Goal: Communication & Community: Participate in discussion

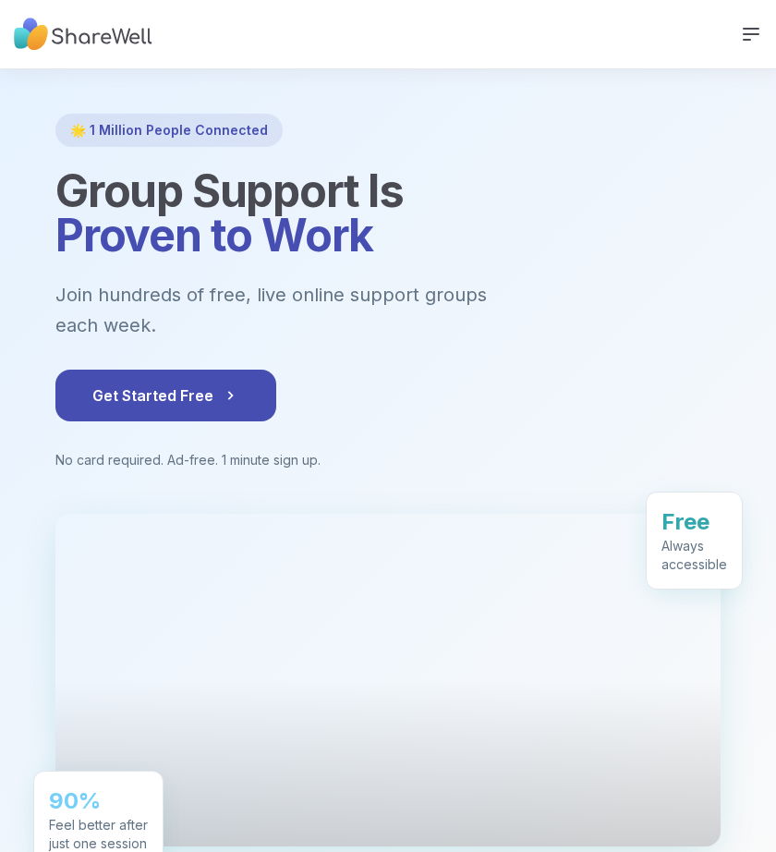
click at [744, 34] on icon at bounding box center [751, 34] width 15 height 11
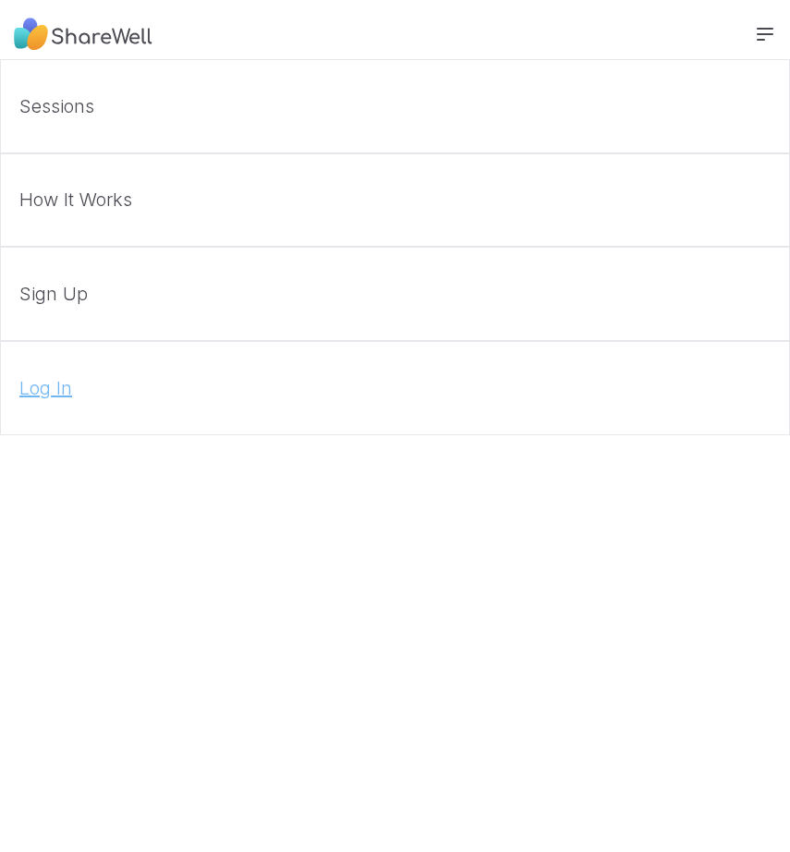
click at [47, 372] on link "Log In" at bounding box center [395, 388] width 790 height 94
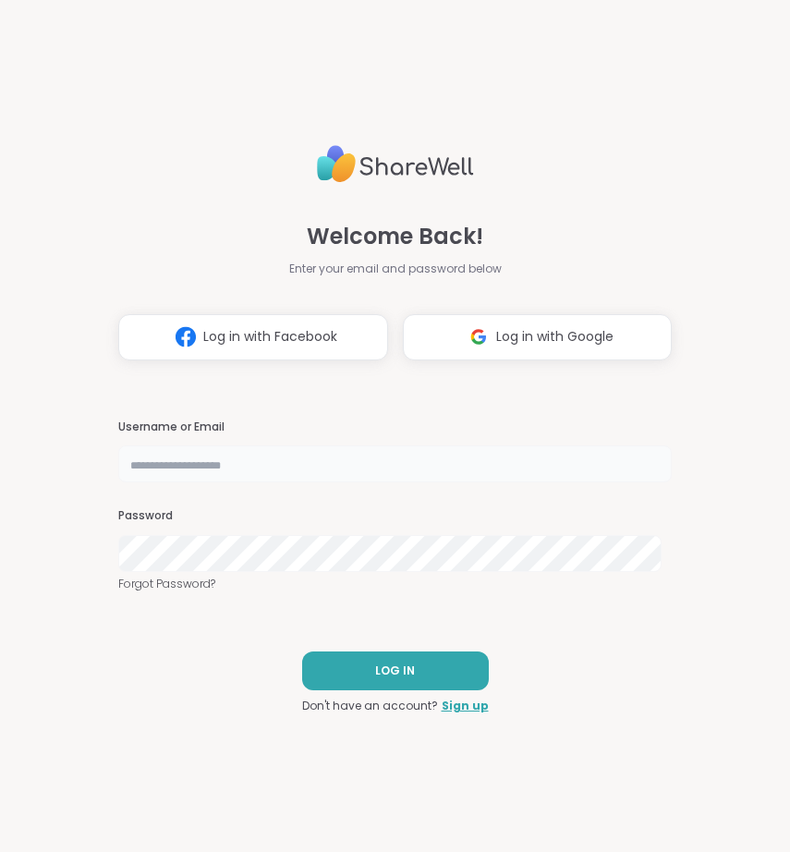
type input "**********"
click at [377, 657] on button "LOG IN" at bounding box center [395, 670] width 187 height 39
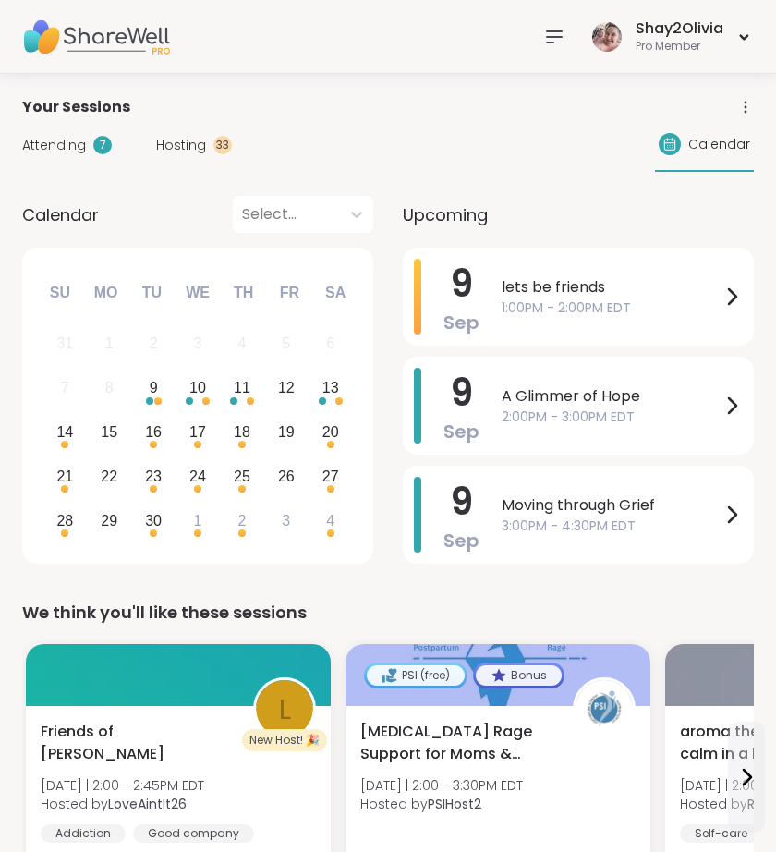
click at [178, 138] on span "Hosting" at bounding box center [181, 145] width 50 height 19
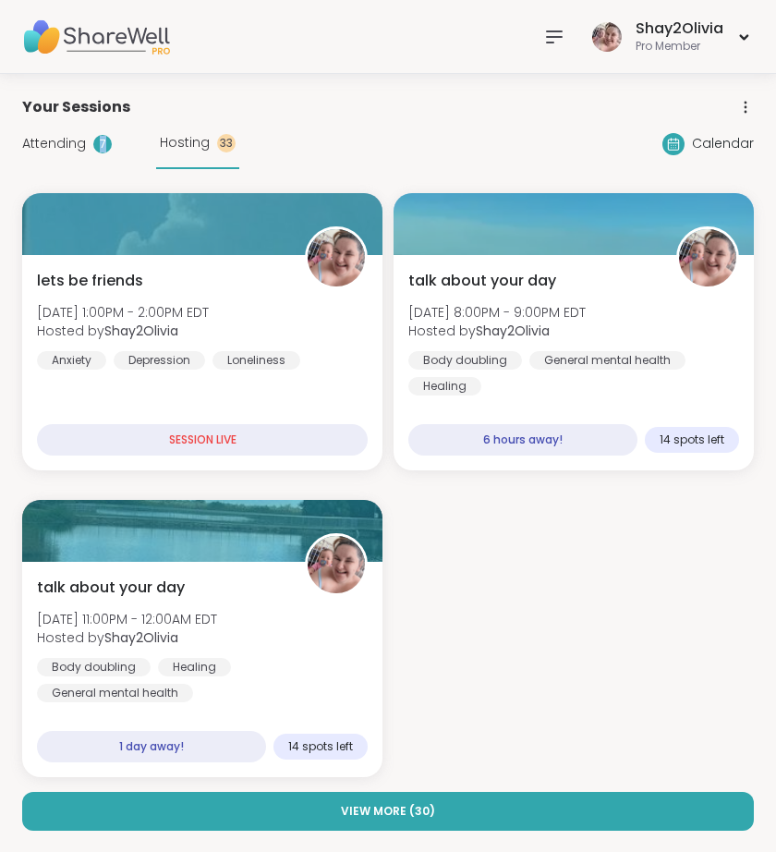
click at [89, 152] on div "Attending 7" at bounding box center [67, 143] width 90 height 19
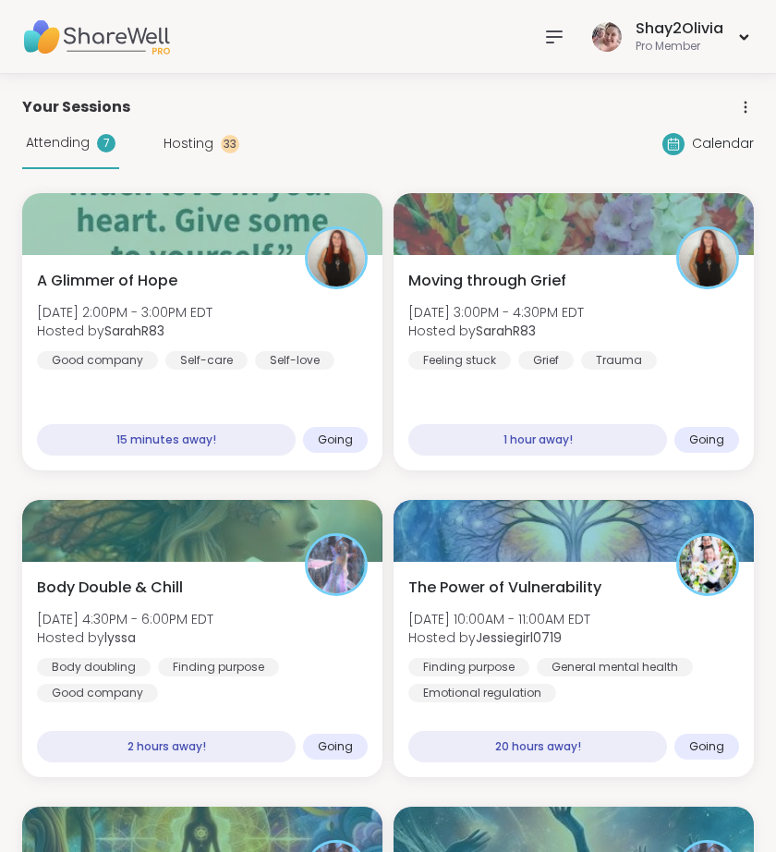
click at [559, 38] on icon at bounding box center [554, 37] width 22 height 22
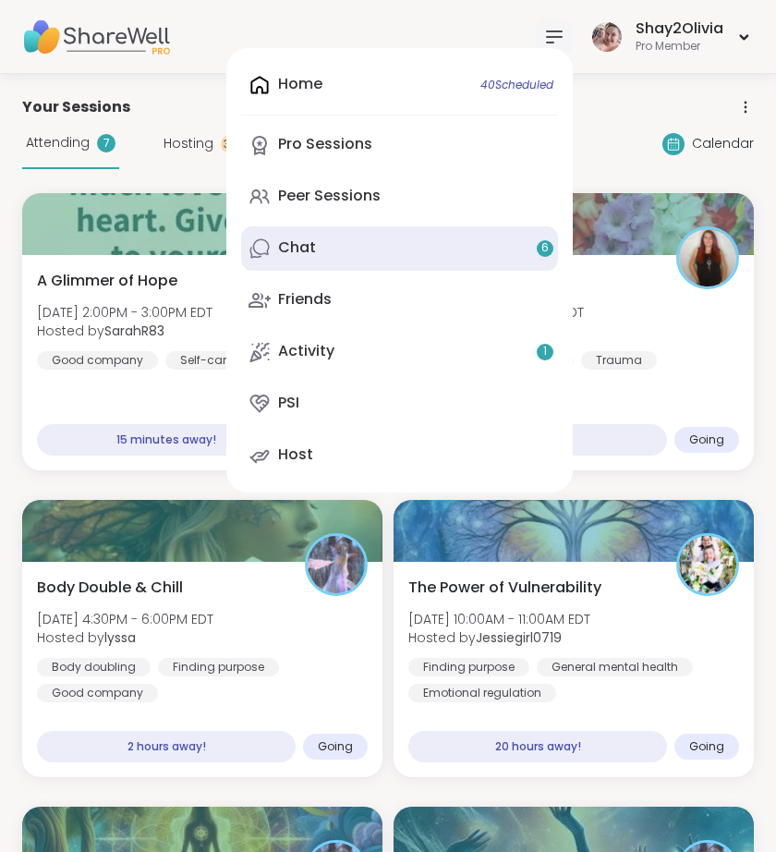
click at [356, 238] on link "Chat 6" at bounding box center [399, 248] width 317 height 44
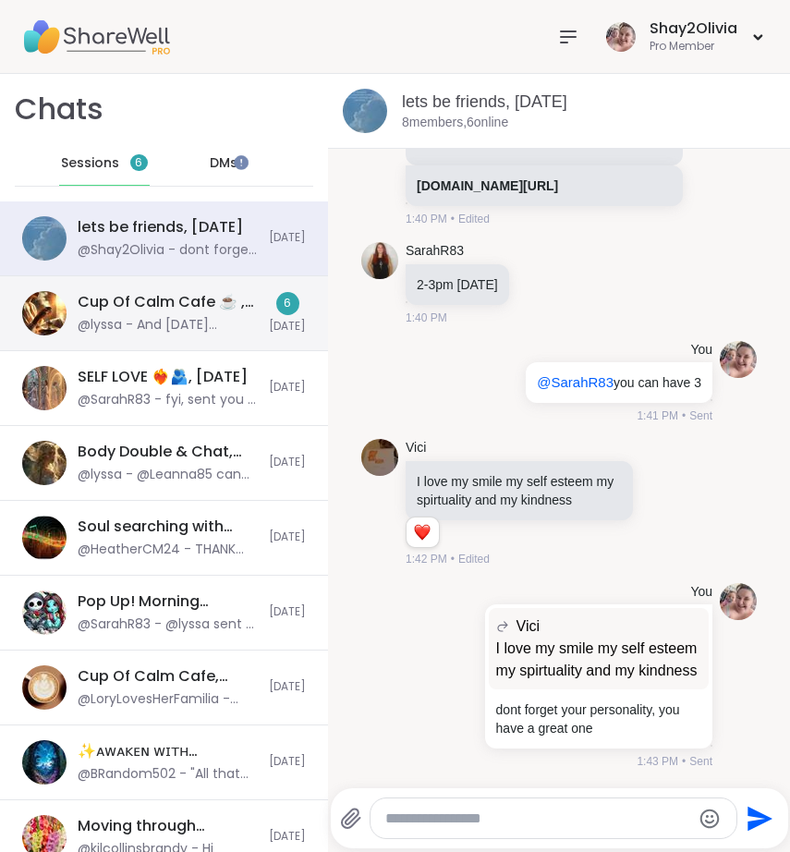
click at [233, 309] on div "Cup Of Calm Cafe ☕️ , [DATE] @lyssa - And [DATE] [PERSON_NAME] is hosting only …" at bounding box center [164, 313] width 328 height 75
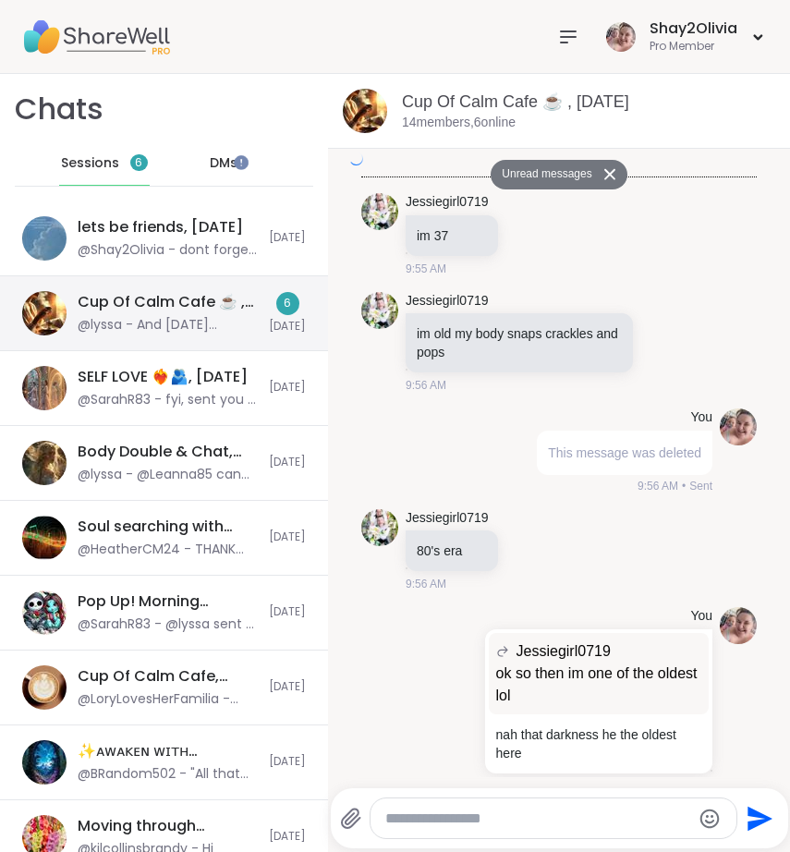
scroll to position [8905, 0]
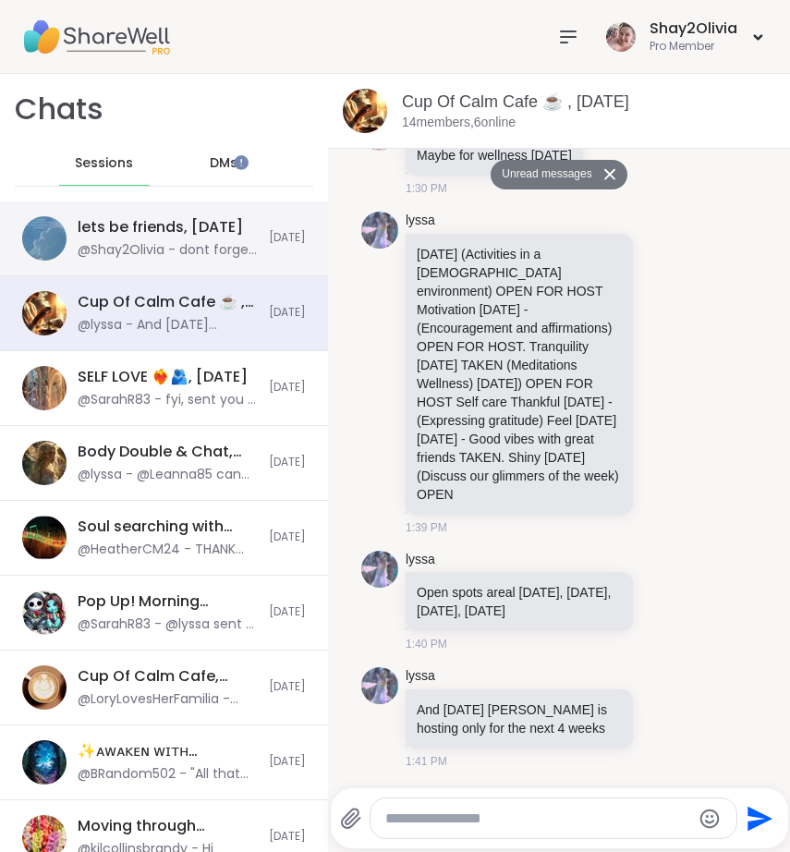
click at [201, 233] on div "lets be friends, [DATE]" at bounding box center [160, 227] width 165 height 20
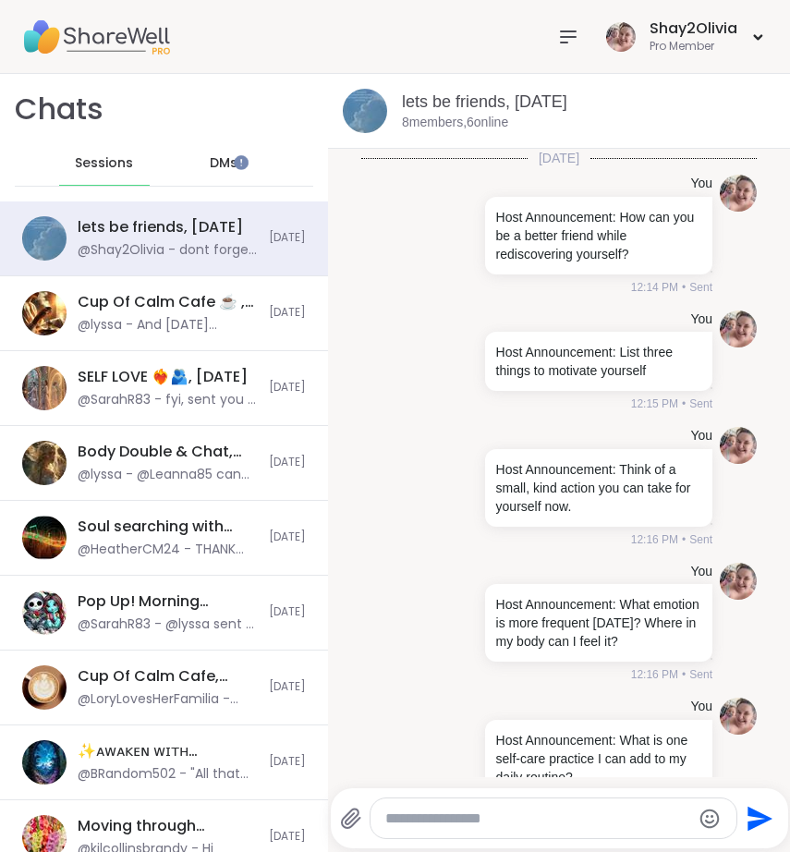
scroll to position [6718, 0]
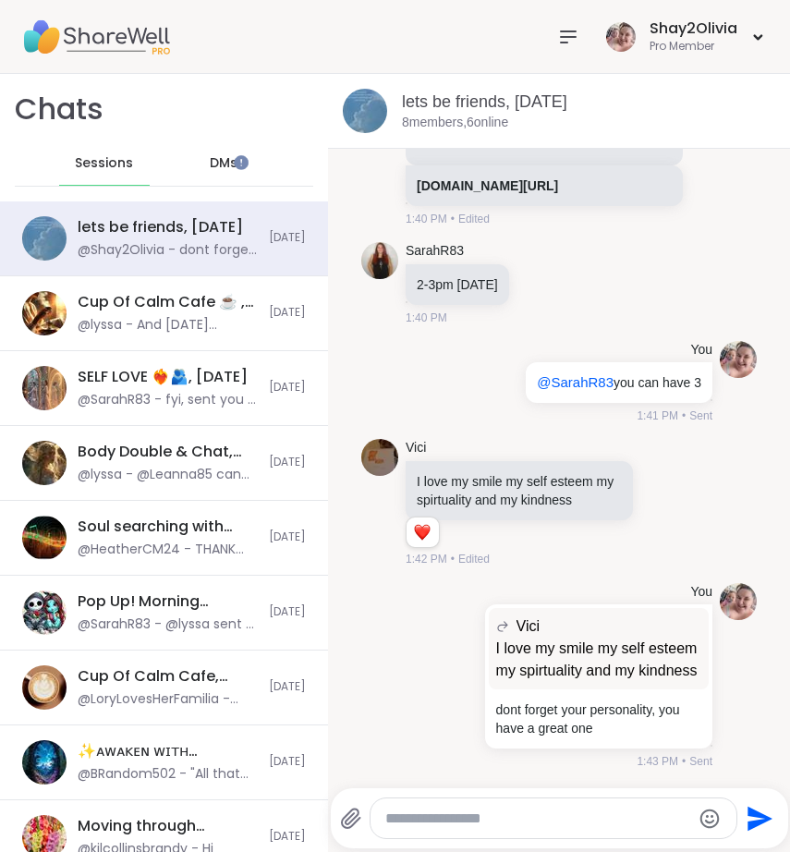
click at [455, 820] on div at bounding box center [554, 818] width 366 height 40
click at [455, 820] on textarea "Type your message" at bounding box center [538, 818] width 306 height 18
click at [453, 820] on textarea "*******" at bounding box center [539, 818] width 306 height 18
type textarea "**********"
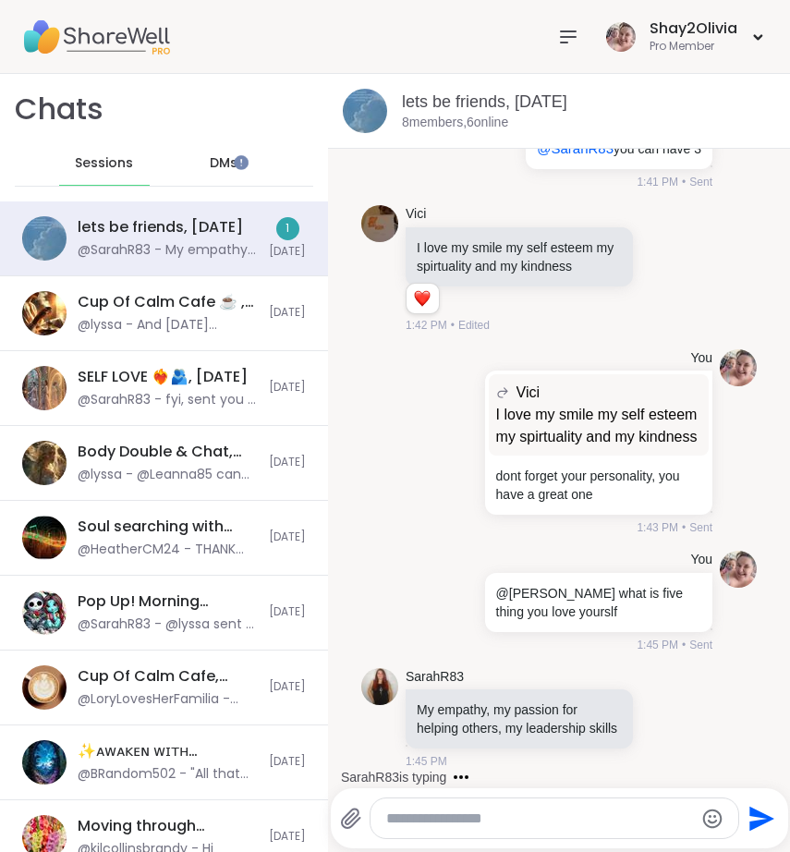
scroll to position [6971, 0]
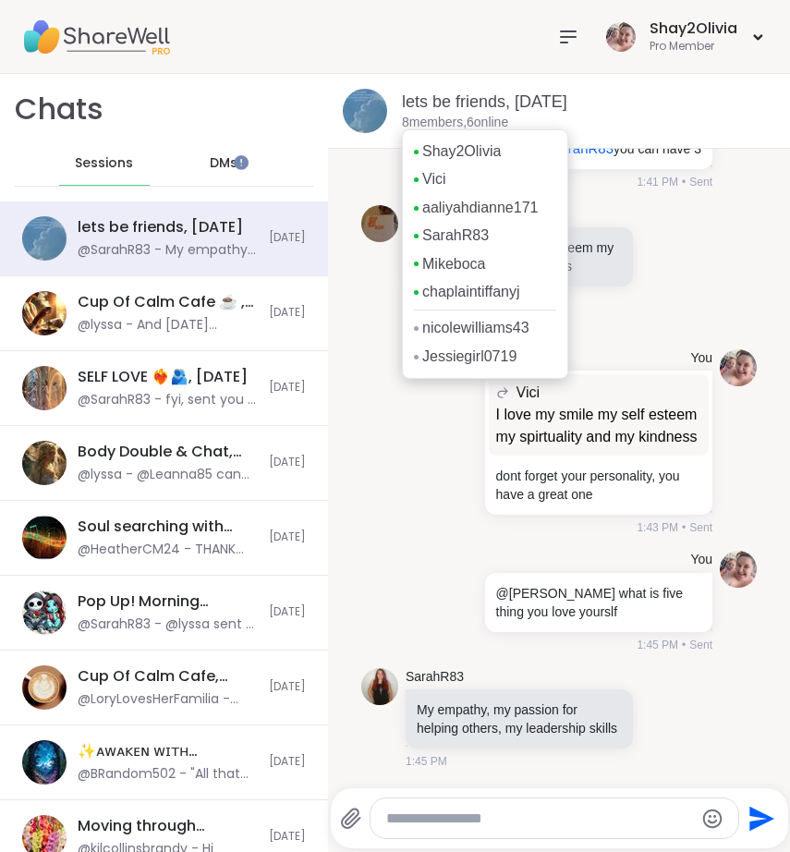
click at [425, 130] on div "Shay2Olivia Vici aaliyahdianne171 SarahR83 Mikeboca chaplaintiffanyj nicolewill…" at bounding box center [485, 253] width 166 height 249
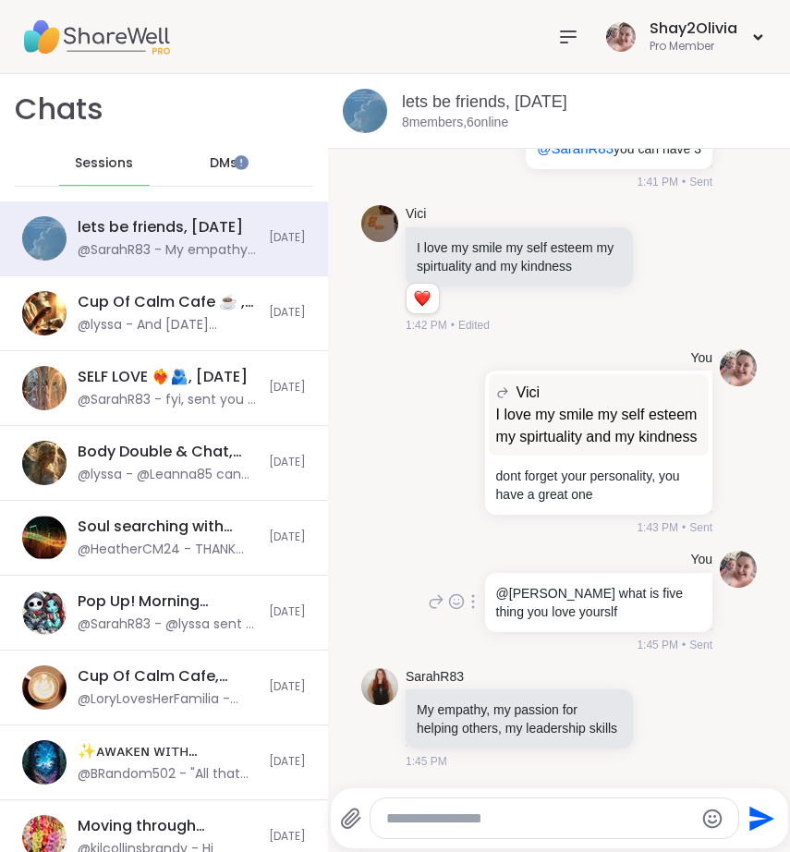
click at [443, 543] on div "You @[PERSON_NAME] what is five thing you love yourslf 1:45 PM • Sent" at bounding box center [558, 601] width 395 height 117
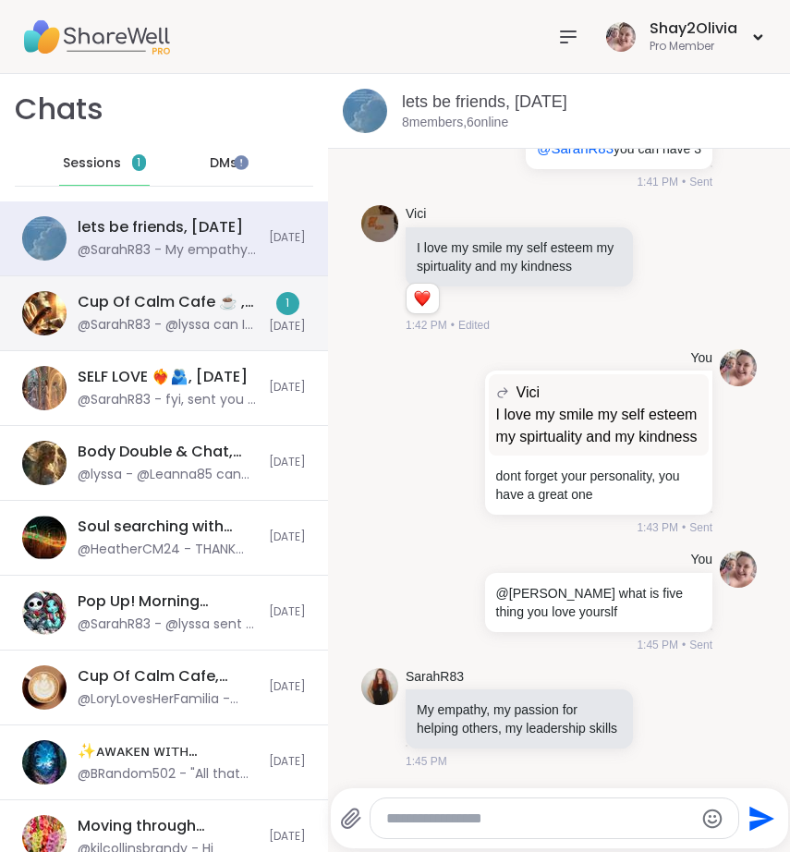
click at [144, 326] on div "@SarahR83 - @lyssa can I do [DATE] or id that taken? I used to run a gratitude …" at bounding box center [168, 325] width 180 height 18
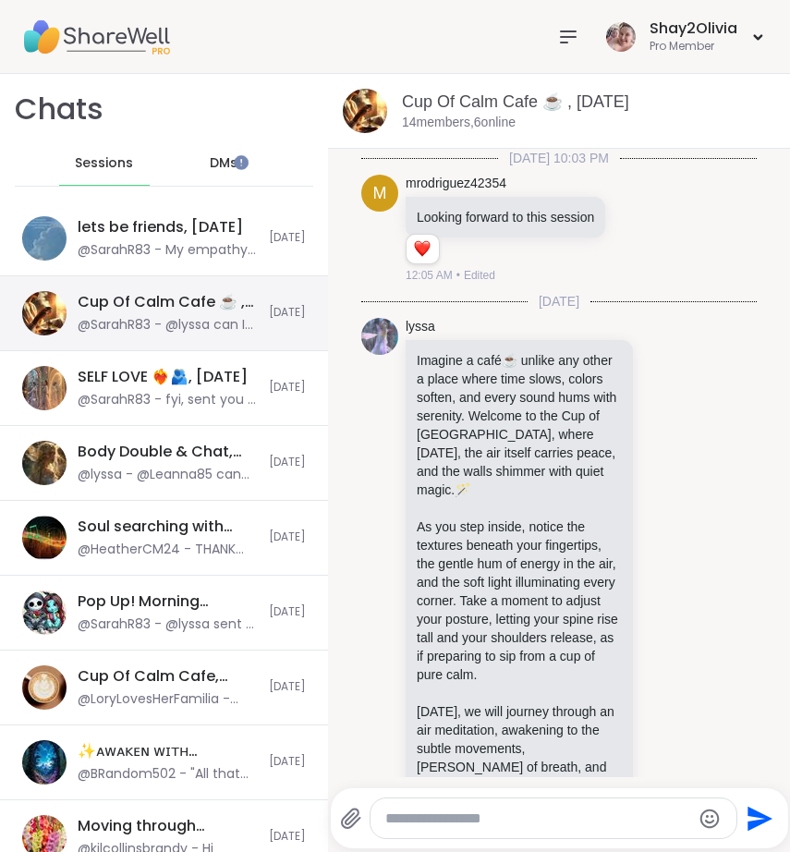
scroll to position [9060, 0]
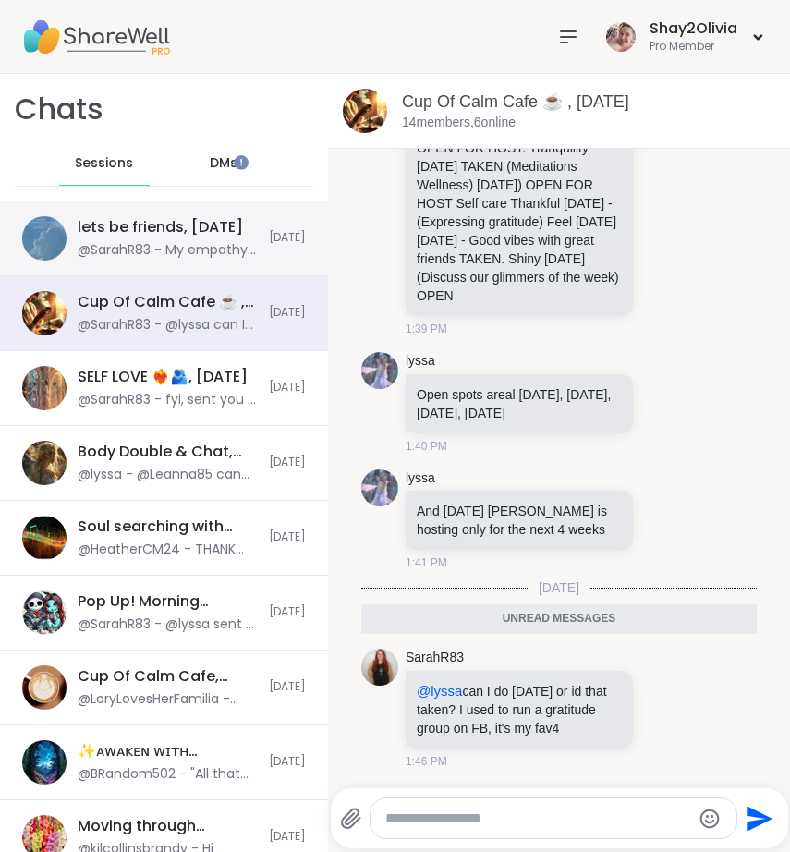
click at [227, 262] on div "lets be friends, [DATE] @SarahR83 - My empathy, my passion for helping others, …" at bounding box center [164, 238] width 328 height 75
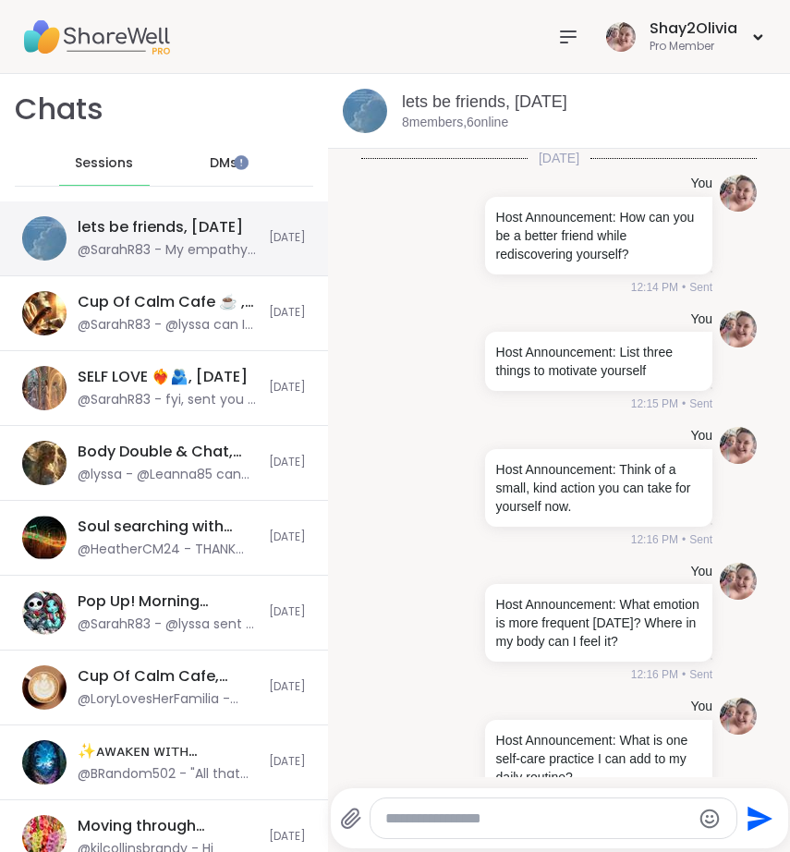
scroll to position [6971, 0]
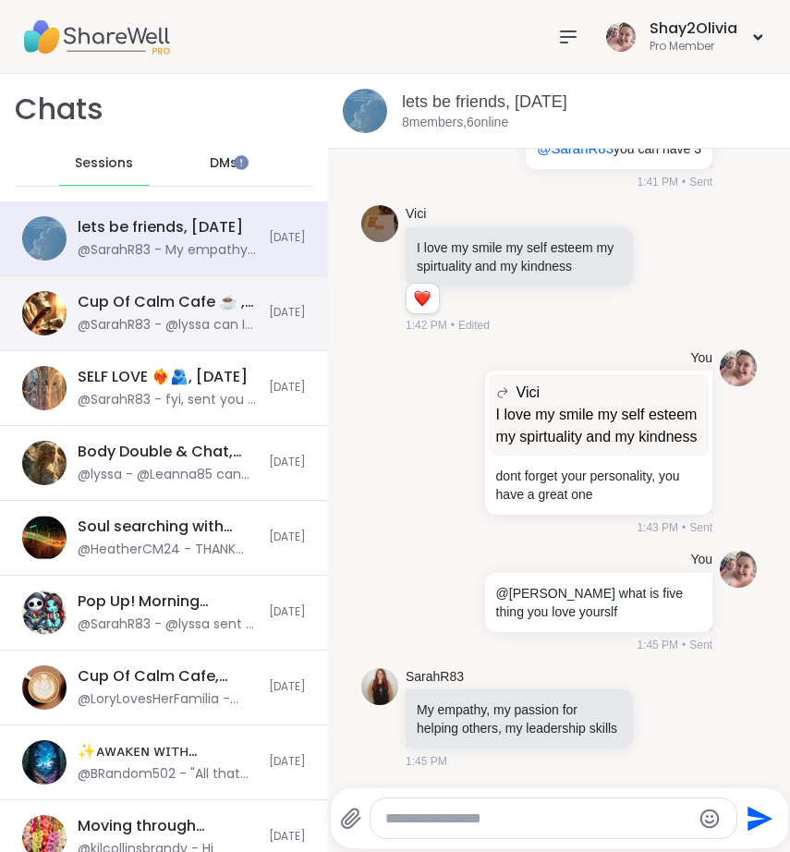
click at [147, 324] on div "@SarahR83 - @lyssa can I do [DATE] or id that taken? I used to run a gratitude …" at bounding box center [168, 325] width 180 height 18
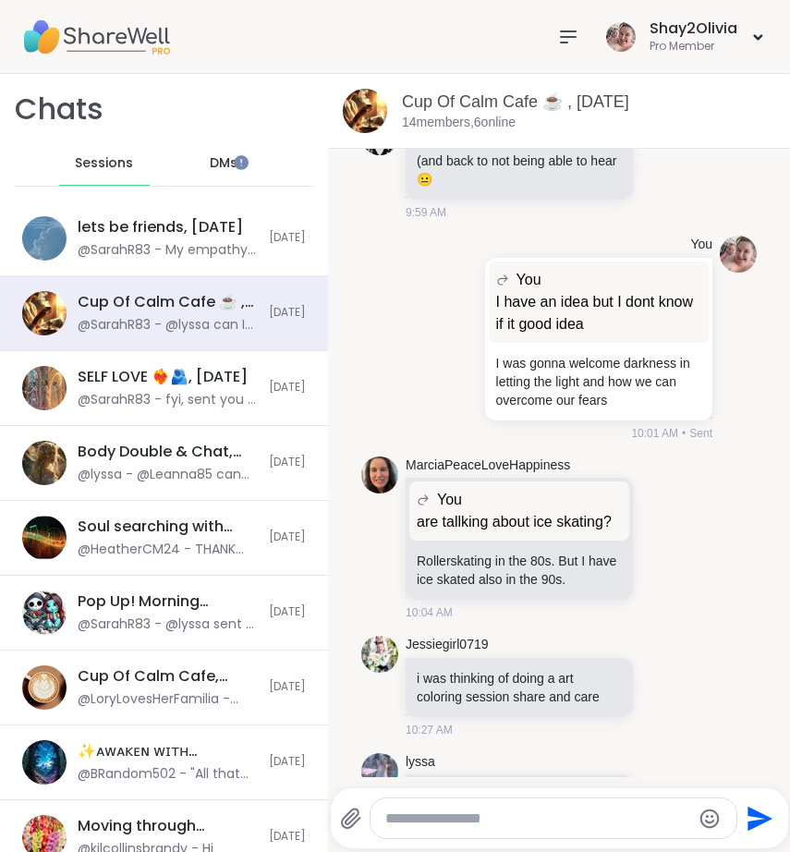
scroll to position [8997, 0]
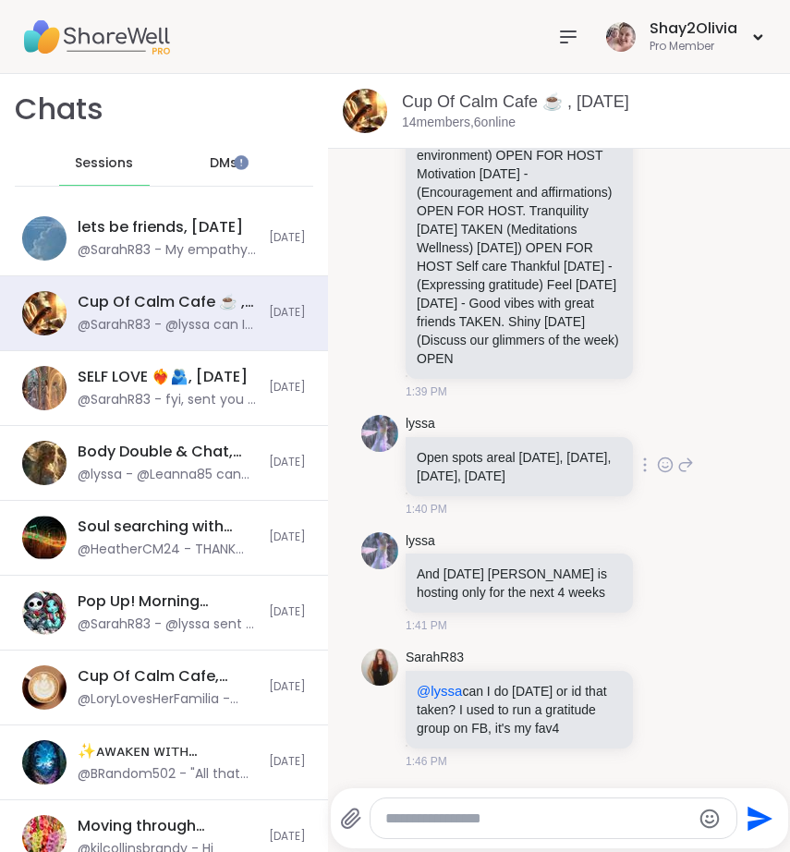
click at [680, 459] on icon at bounding box center [686, 465] width 13 height 13
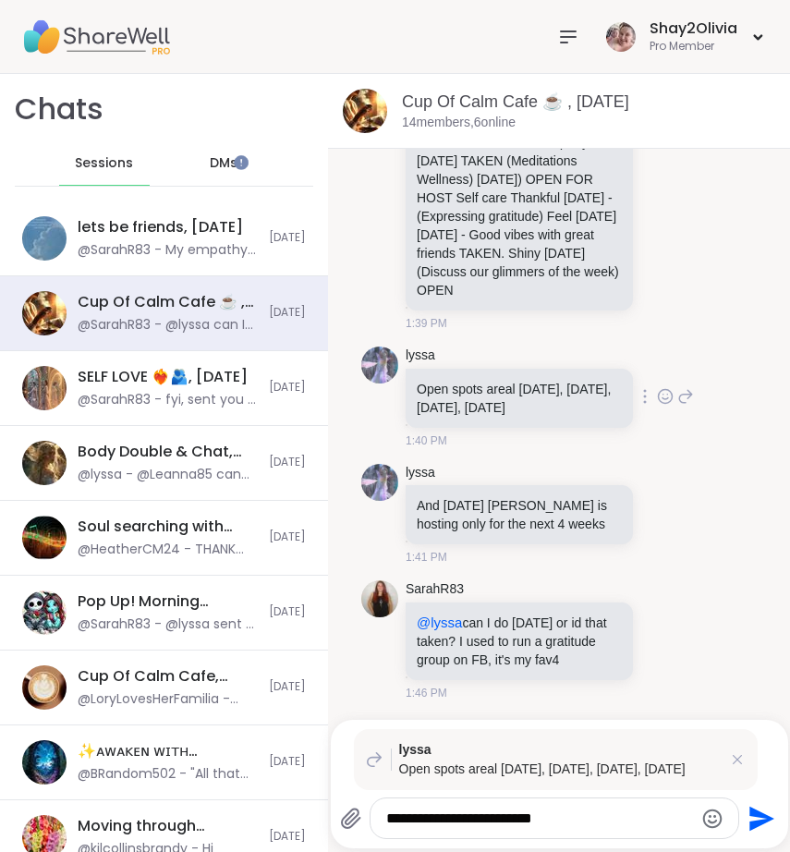
type textarea "**********"
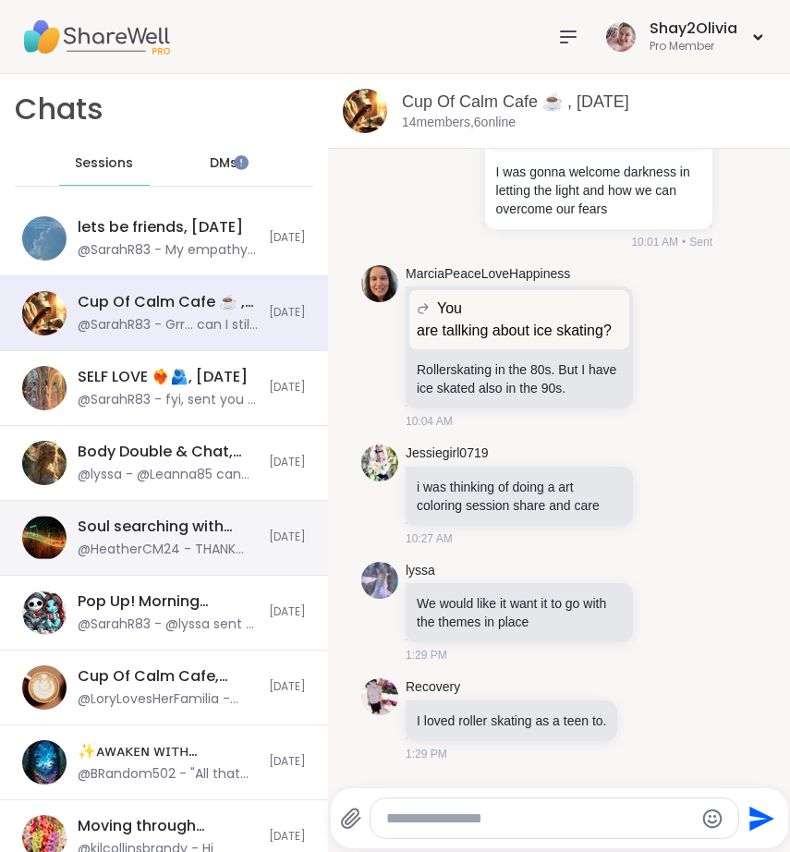
scroll to position [7994, 0]
